Goal: Information Seeking & Learning: Compare options

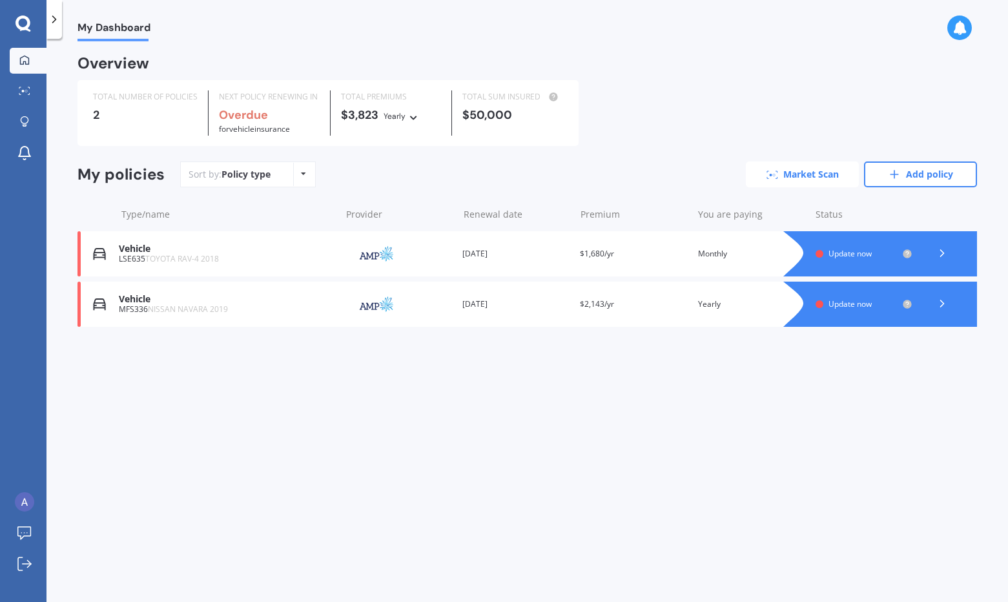
click at [773, 172] on icon at bounding box center [772, 174] width 12 height 8
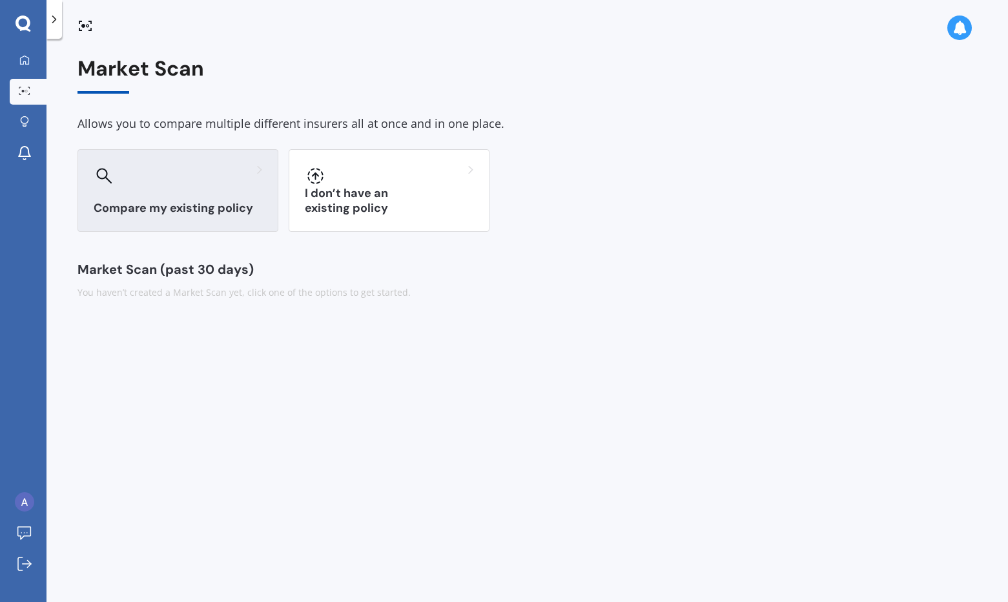
click at [171, 198] on div "Compare my existing policy" at bounding box center [177, 190] width 201 height 83
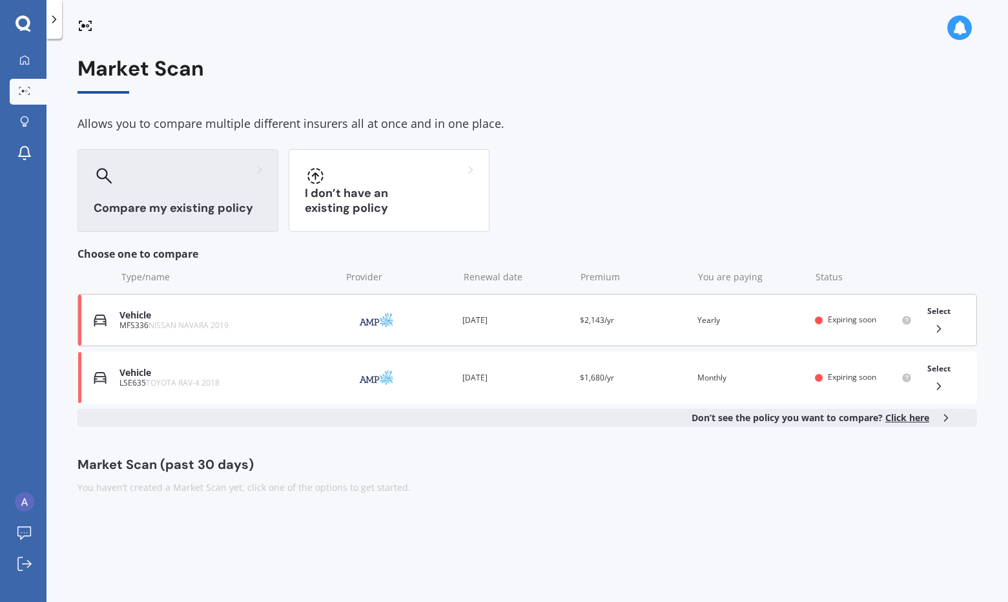
click at [940, 325] on icon at bounding box center [938, 328] width 13 height 13
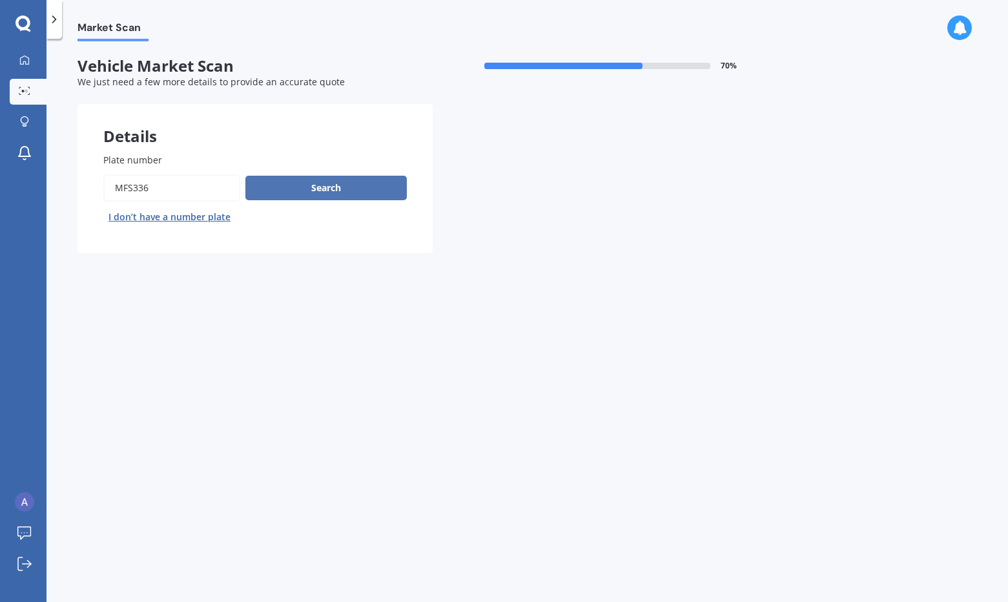
click at [355, 190] on button "Search" at bounding box center [325, 188] width 161 height 25
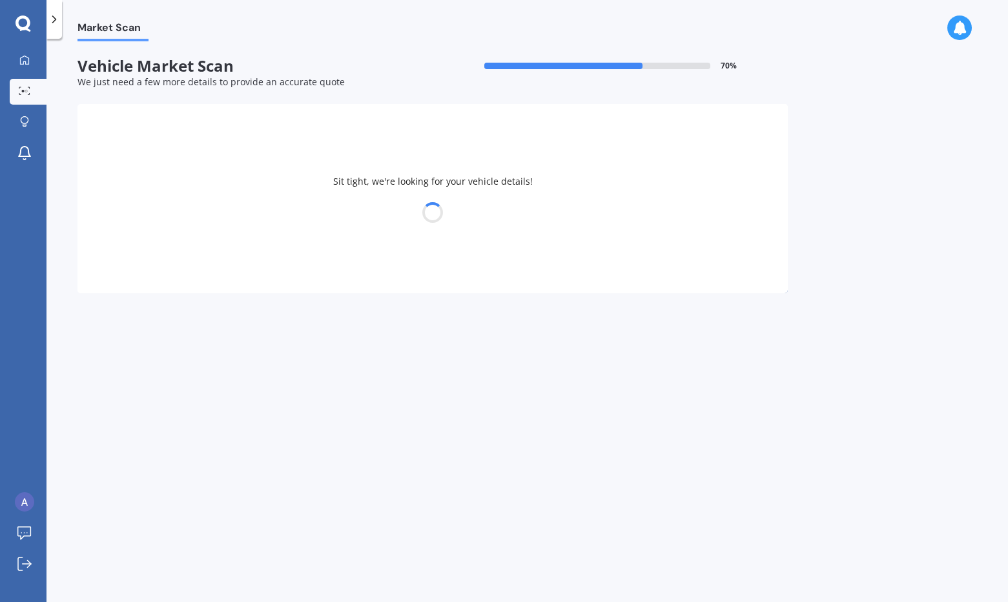
select select "NISSAN"
select select "NAVARA"
select select "17"
select select "09"
select select "1986"
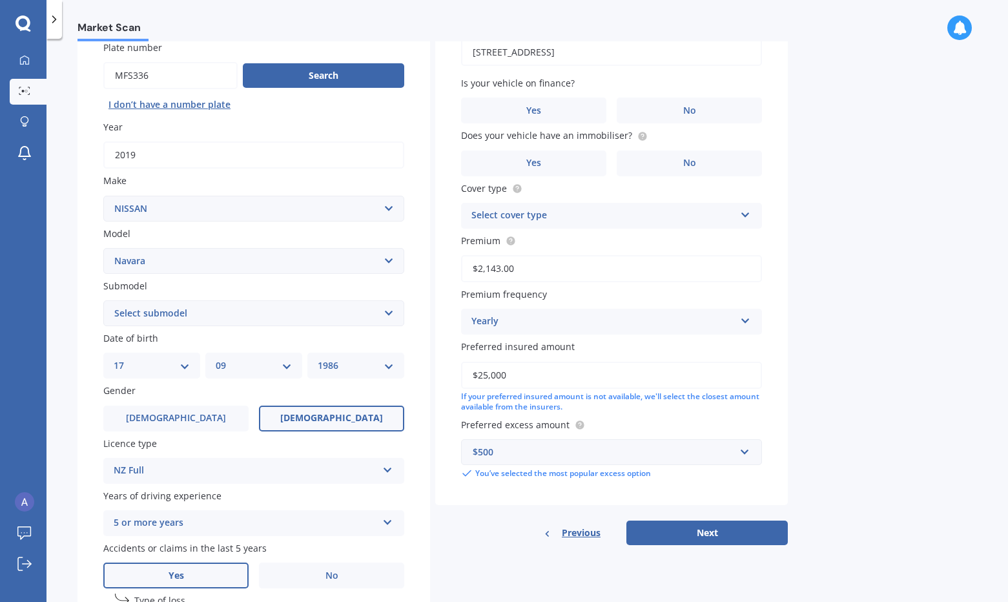
scroll to position [129, 0]
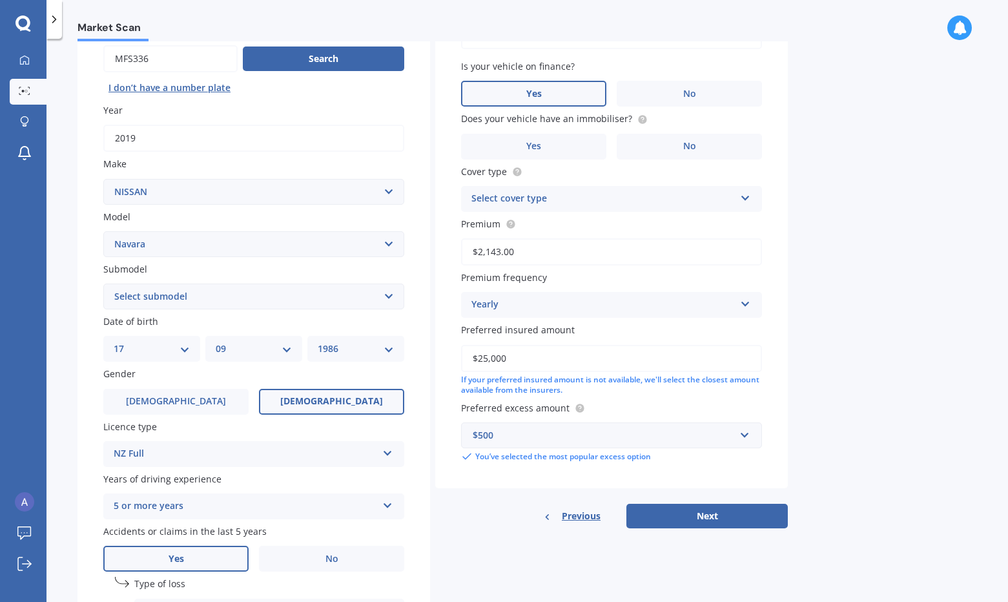
click at [489, 94] on label "Yes" at bounding box center [533, 94] width 145 height 26
click at [0, 0] on input "Yes" at bounding box center [0, 0] width 0 height 0
click at [638, 199] on div "Select cover type" at bounding box center [602, 198] width 263 height 15
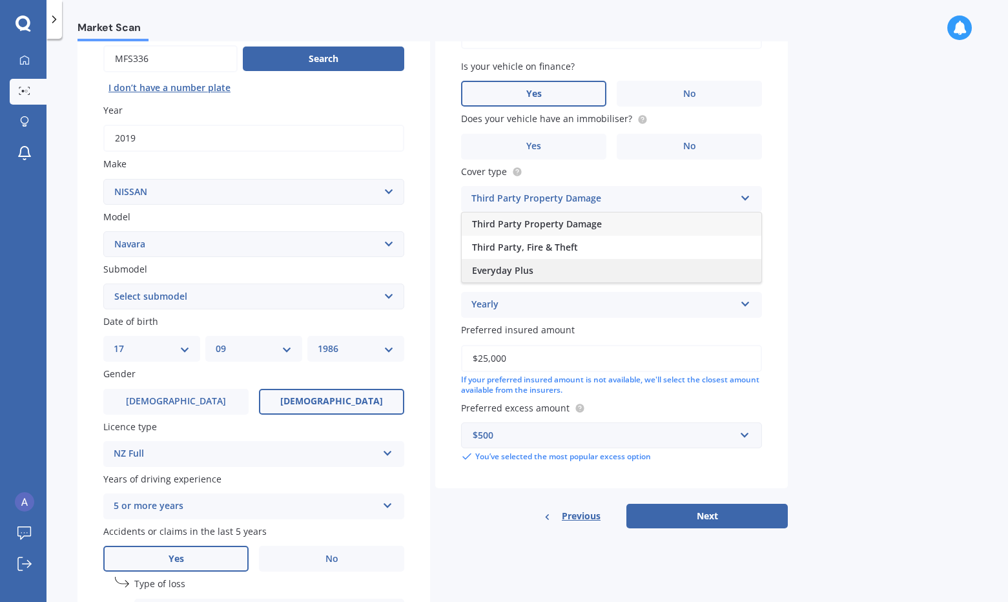
click at [619, 271] on div "Everyday Plus" at bounding box center [612, 270] width 300 height 23
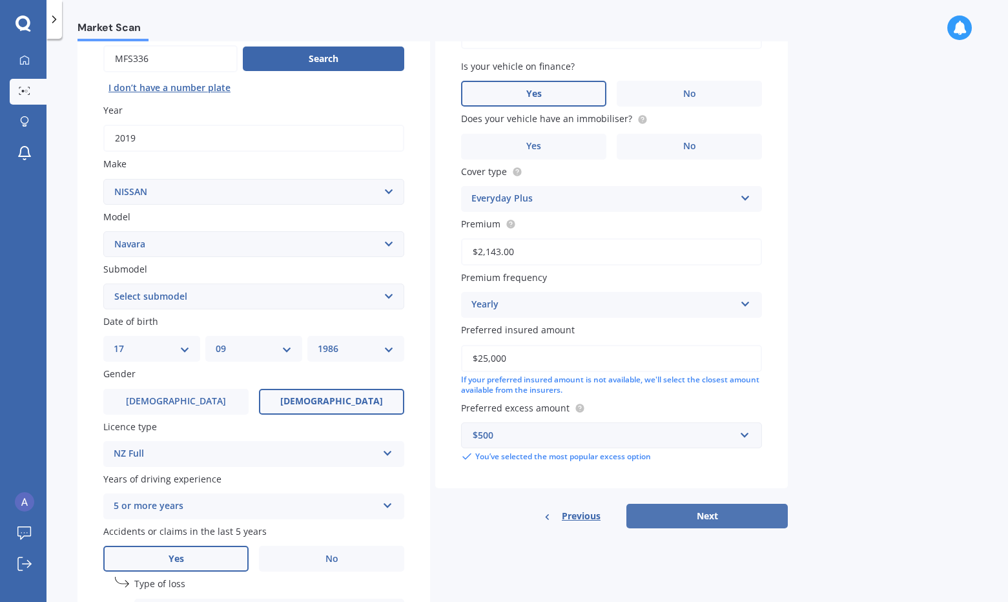
click at [757, 520] on button "Next" at bounding box center [706, 516] width 161 height 25
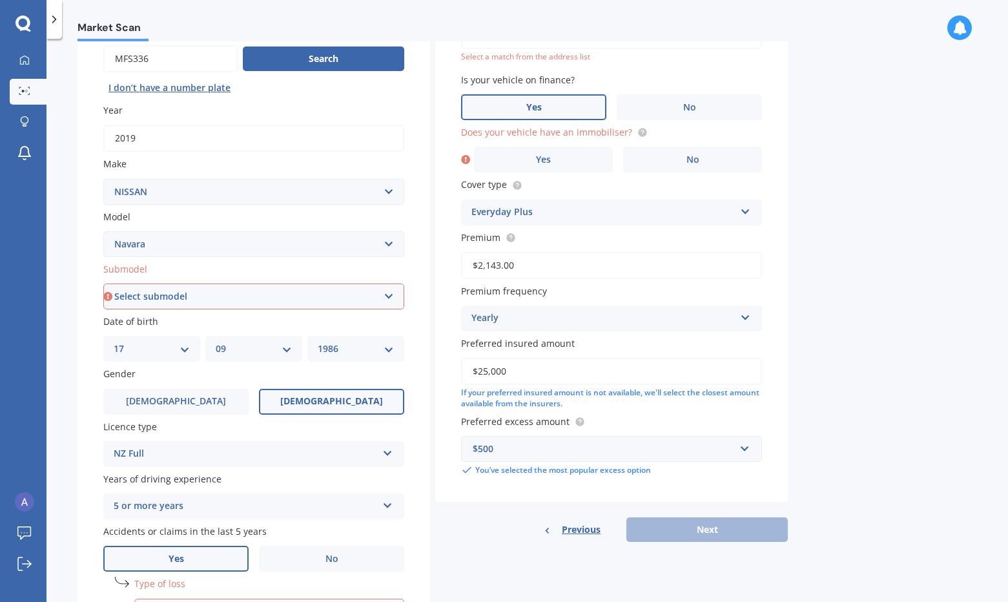
click at [240, 298] on select "Select submodel (All other models) 2.5 4WD Diesel Turbo 2.5 4WD MT Diesel Turbo…" at bounding box center [253, 296] width 301 height 26
select select "2.5 4WD DIESEL TURBO"
click at [103, 285] on select "Select submodel (All other models) 2.5 4WD Diesel Turbo 2.5 4WD MT Diesel Turbo…" at bounding box center [253, 296] width 301 height 26
click at [664, 160] on label "No" at bounding box center [692, 160] width 139 height 26
click at [0, 0] on input "No" at bounding box center [0, 0] width 0 height 0
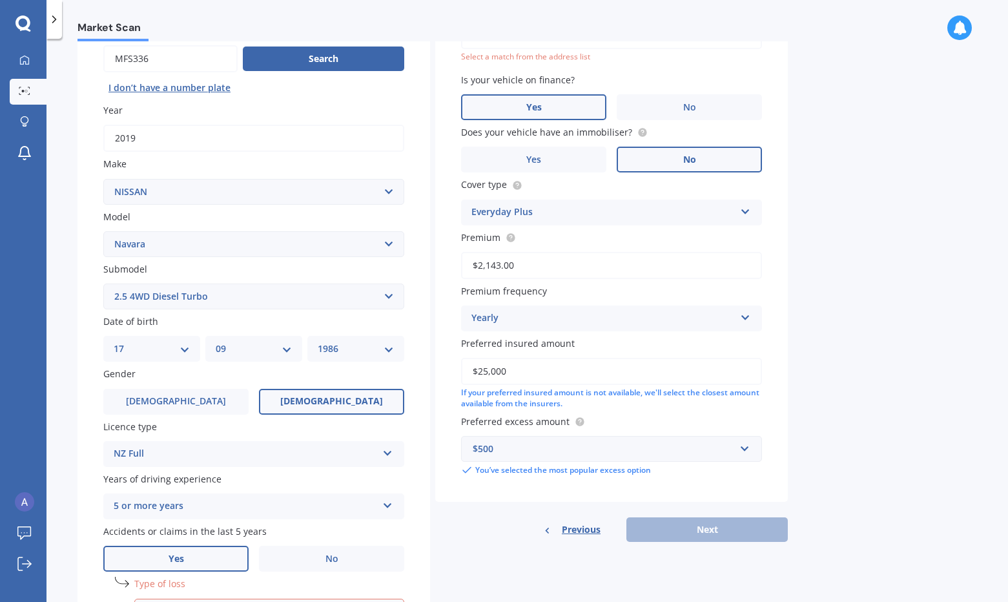
scroll to position [0, 0]
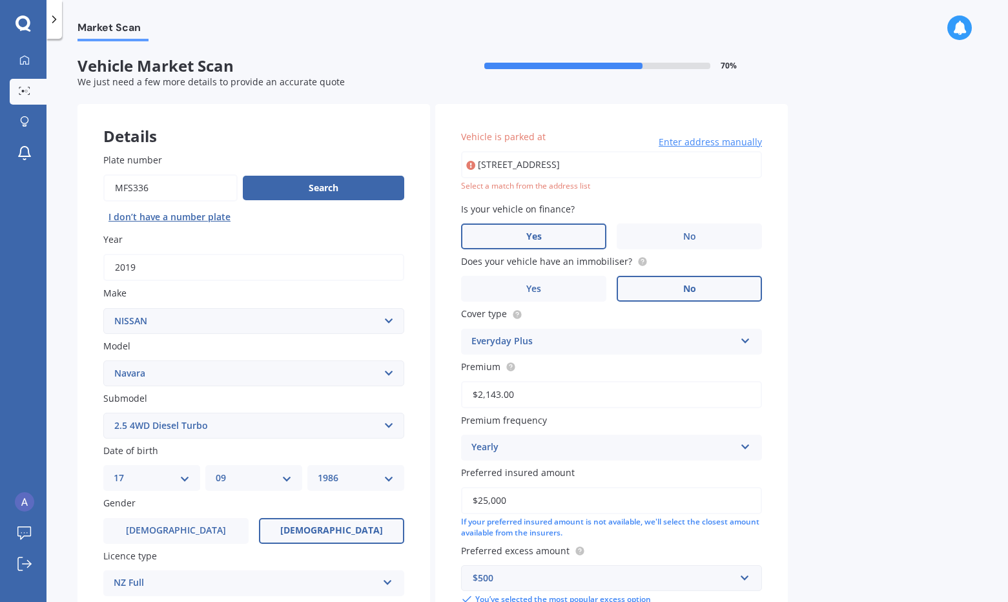
click at [675, 172] on input "[STREET_ADDRESS]" at bounding box center [611, 164] width 301 height 27
click at [547, 176] on input "[STREET_ADDRESS]" at bounding box center [611, 164] width 301 height 27
type input "[STREET_ADDRESS]"
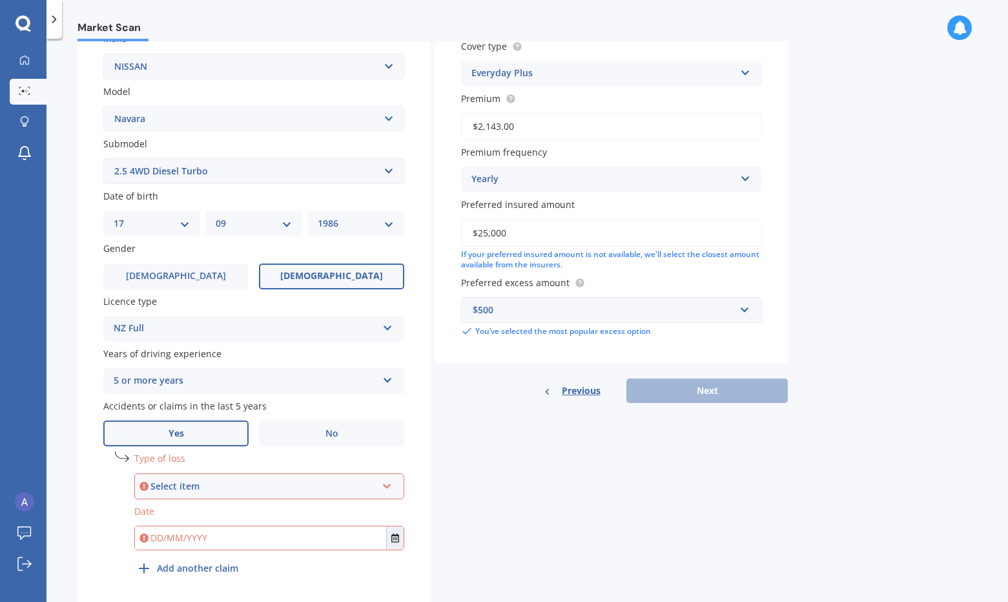
scroll to position [302, 0]
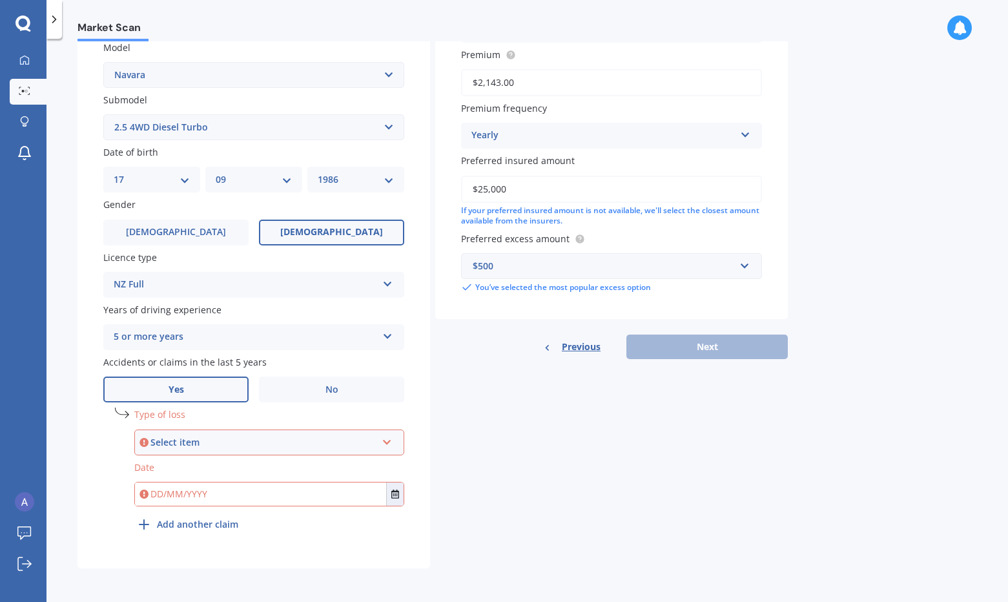
click at [253, 439] on div "Select item" at bounding box center [263, 442] width 226 height 14
click at [244, 463] on div "At fault accident" at bounding box center [269, 466] width 267 height 23
click at [236, 494] on input "text" at bounding box center [260, 493] width 251 height 23
click at [25, 59] on icon at bounding box center [24, 60] width 10 height 10
